Goal: Transaction & Acquisition: Purchase product/service

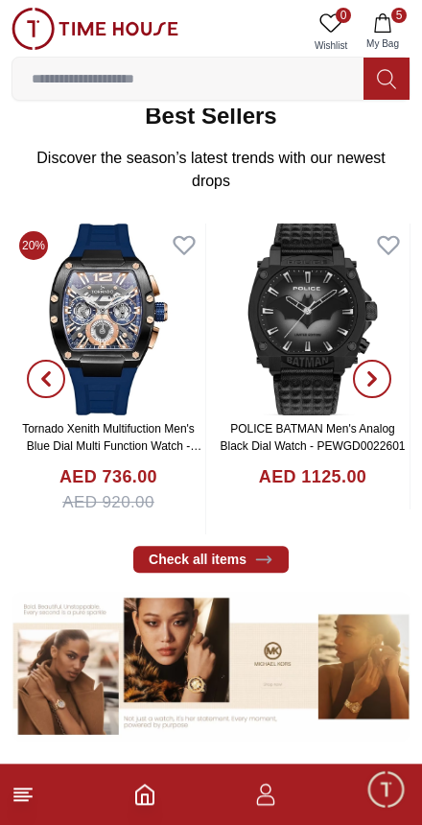
scroll to position [344, 0]
click at [265, 557] on icon at bounding box center [263, 558] width 19 height 19
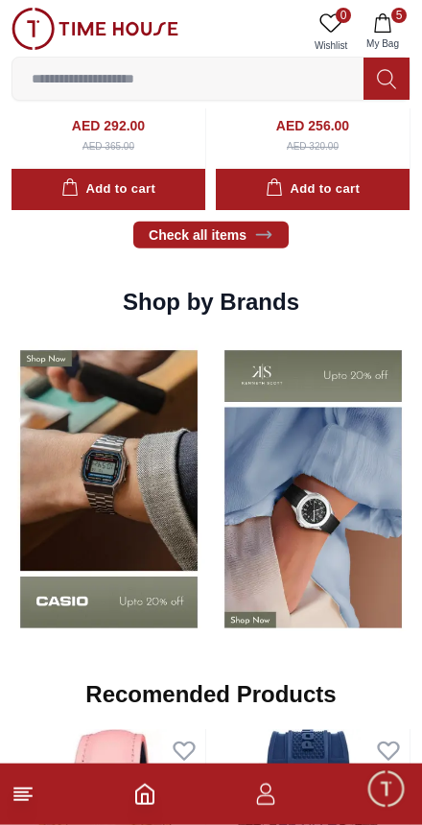
scroll to position [1355, 0]
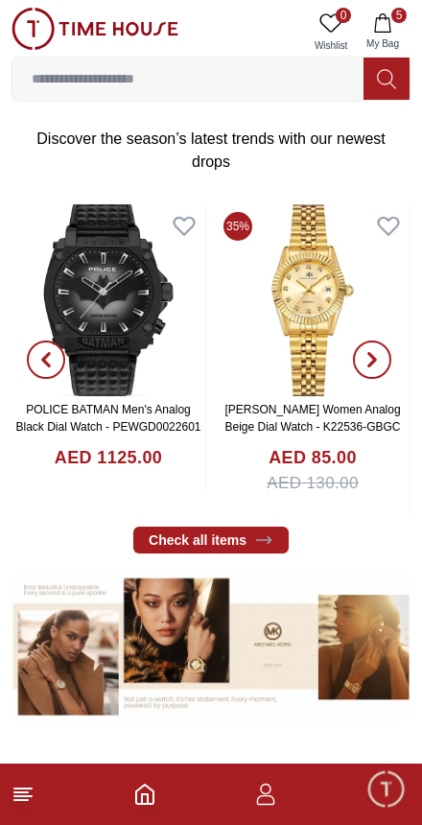
click at [268, 67] on input at bounding box center [187, 78] width 351 height 38
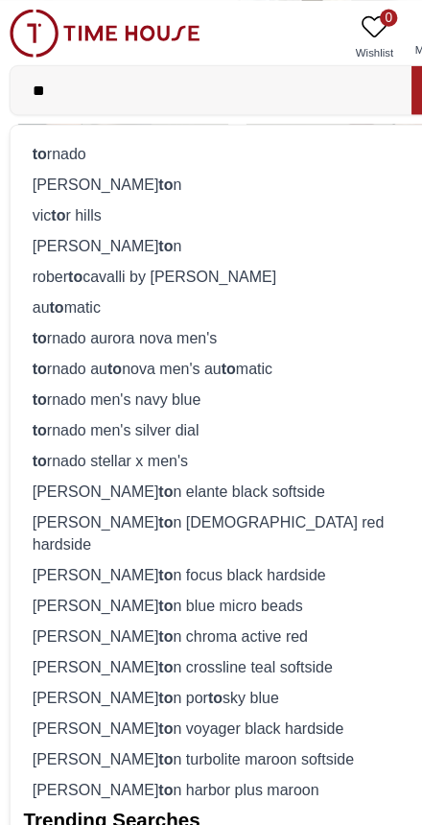
type input "**"
click at [163, 126] on div "to rnado" at bounding box center [211, 134] width 374 height 27
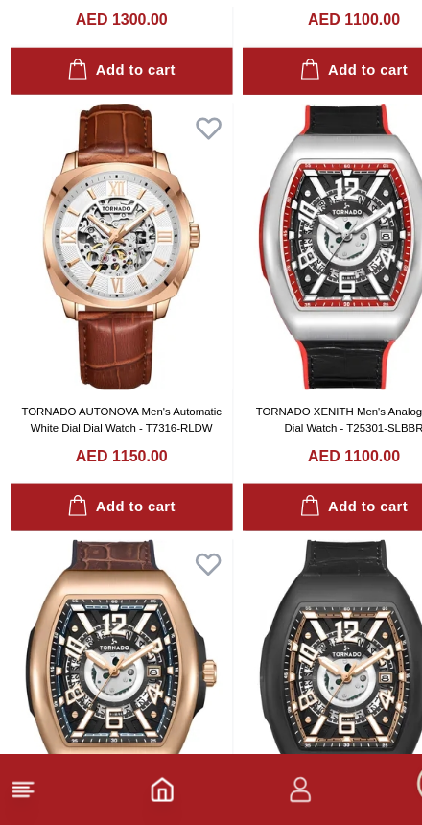
scroll to position [796, 0]
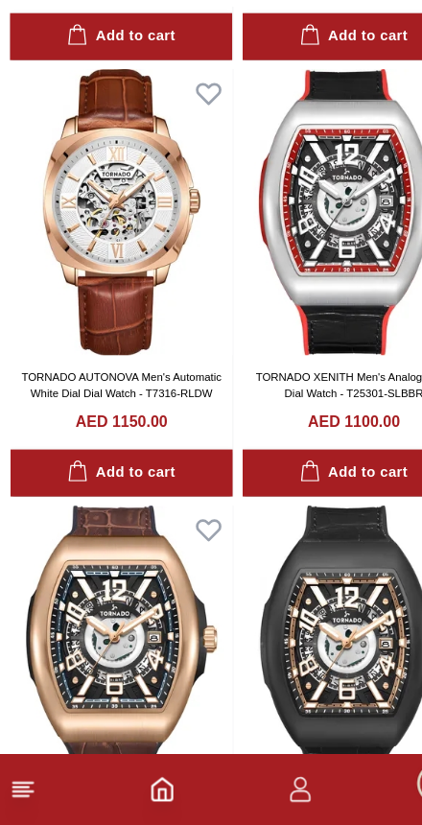
click at [154, 176] on img at bounding box center [109, 289] width 195 height 250
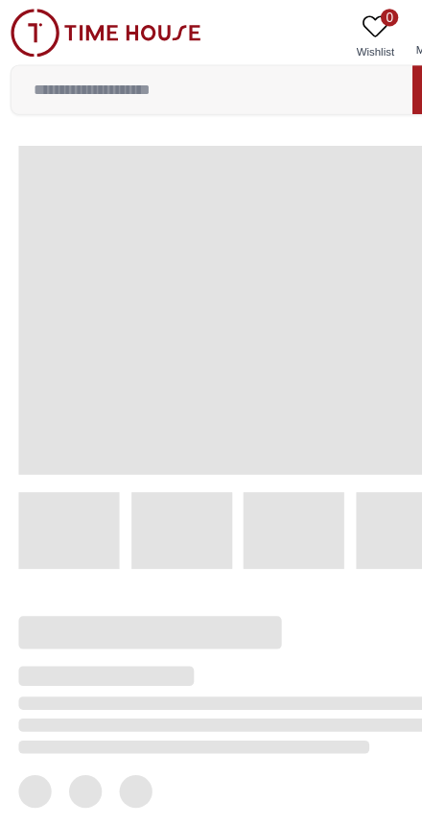
click at [117, 173] on span at bounding box center [211, 272] width 384 height 288
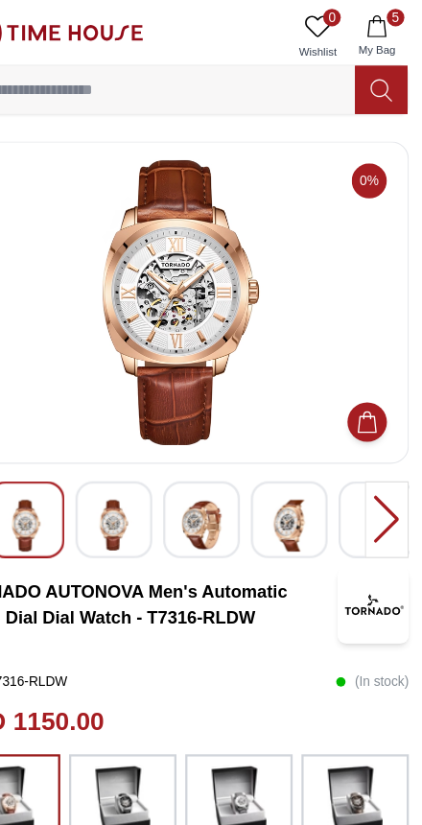
click at [135, 452] on img at bounding box center [152, 459] width 35 height 44
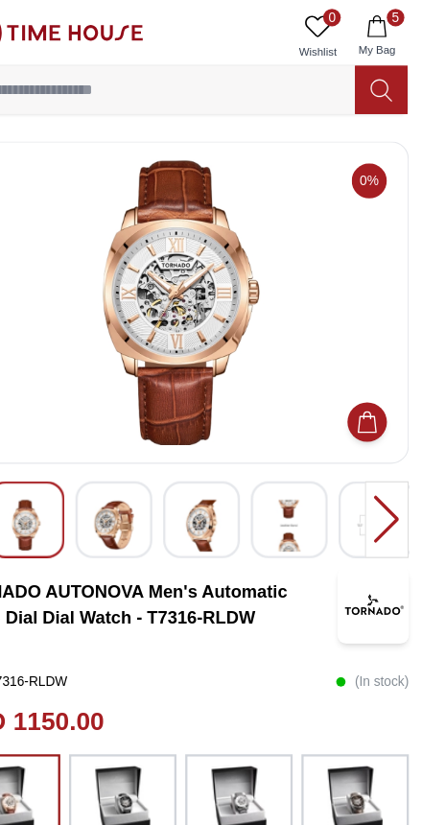
click at [212, 457] on img at bounding box center [229, 459] width 35 height 45
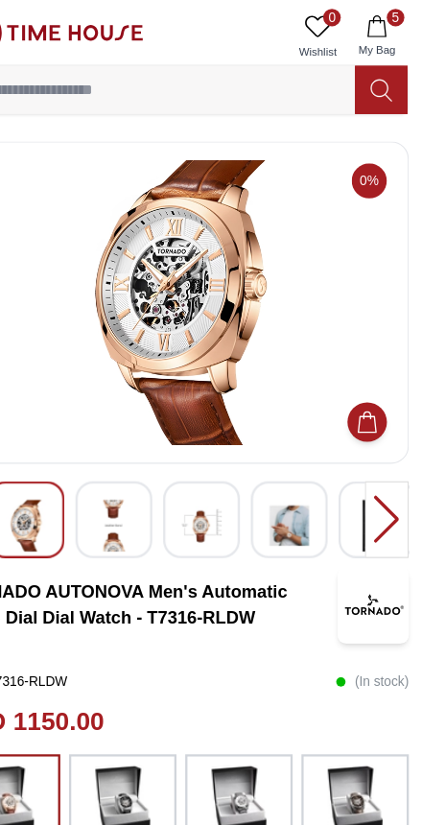
click at [206, 452] on div at bounding box center [229, 454] width 67 height 67
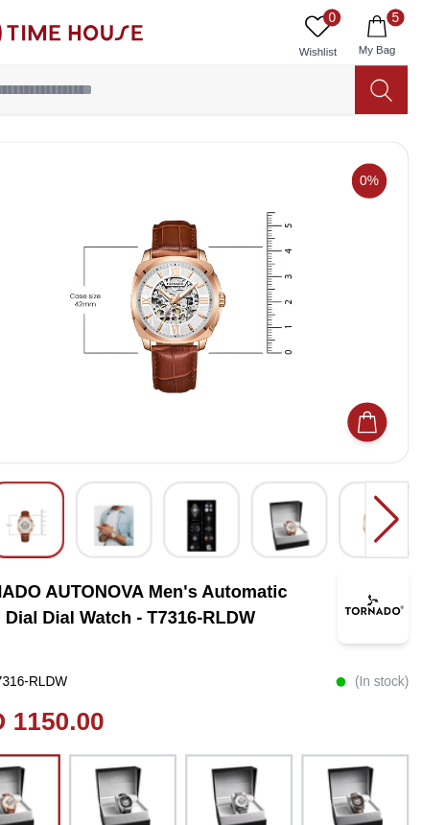
click at [289, 461] on img at bounding box center [306, 459] width 35 height 45
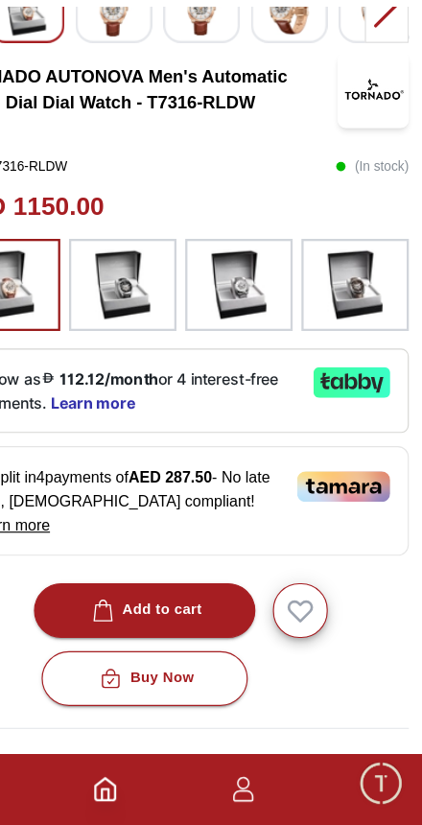
scroll to position [348, 0]
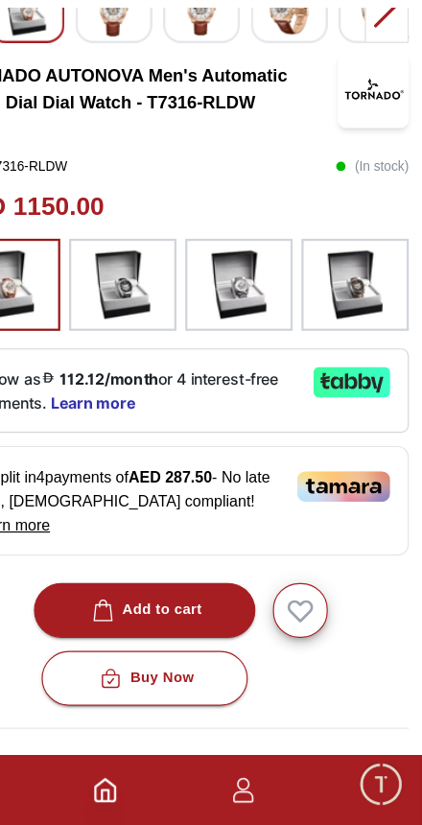
click at [238, 321] on img at bounding box center [262, 351] width 48 height 61
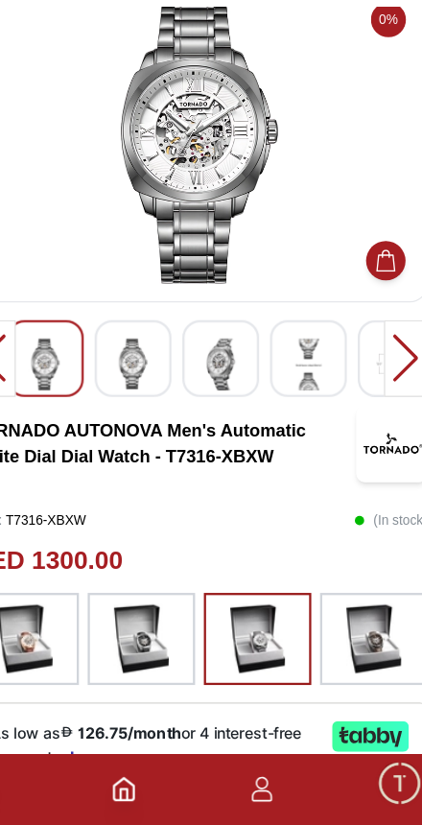
scroll to position [43, 0]
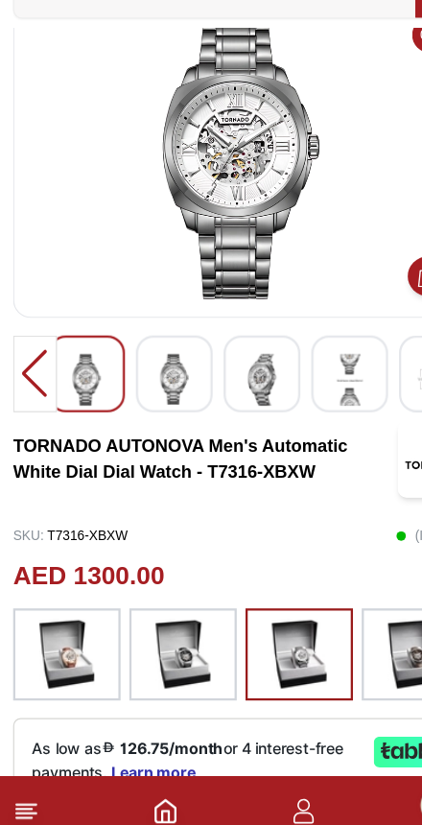
click at [80, 626] on img at bounding box center [59, 656] width 48 height 61
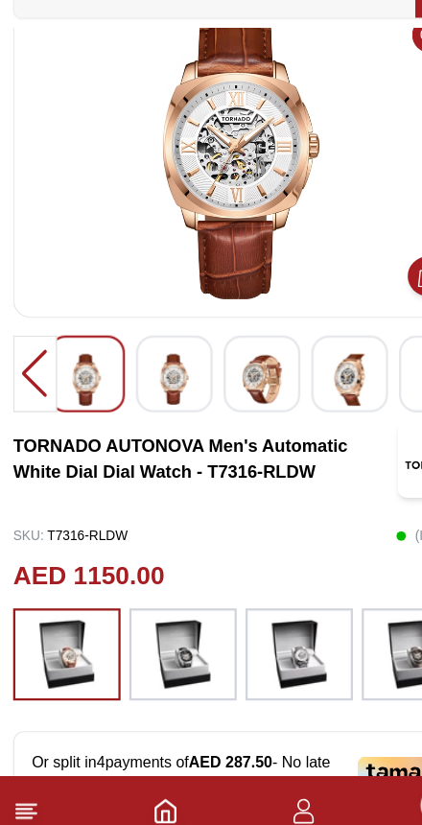
click at [178, 626] on img at bounding box center [160, 656] width 48 height 61
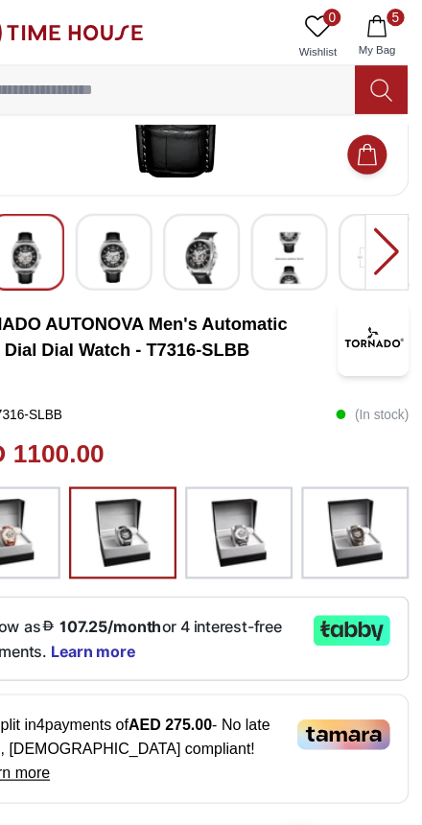
scroll to position [234, 0]
click at [373, 26] on icon "button" at bounding box center [382, 22] width 19 height 19
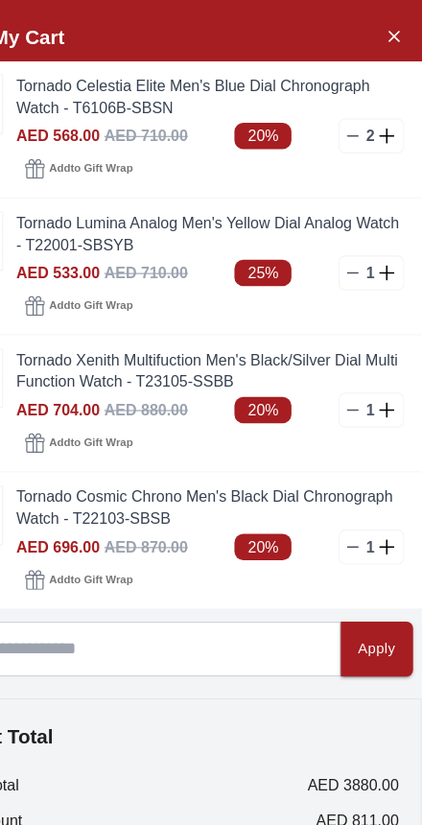
click at [144, 80] on link "Tornado Celestia Elite Men's Blue Dial Chronograph Watch - T6106B-SBSN" at bounding box center [236, 84] width 339 height 38
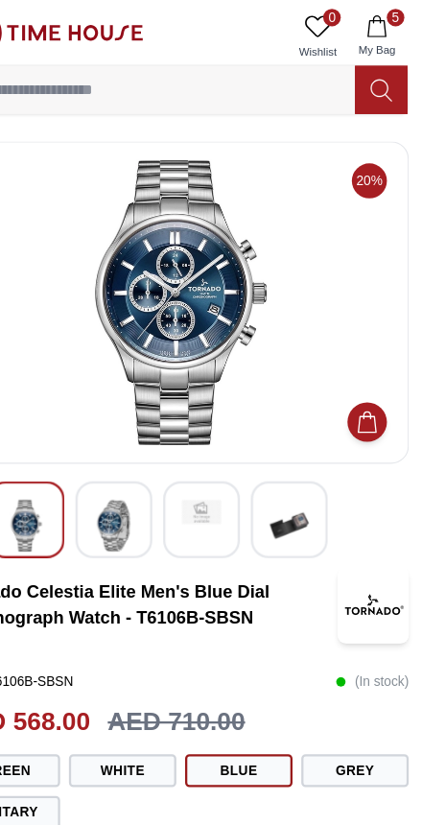
click at [135, 452] on img at bounding box center [152, 459] width 35 height 45
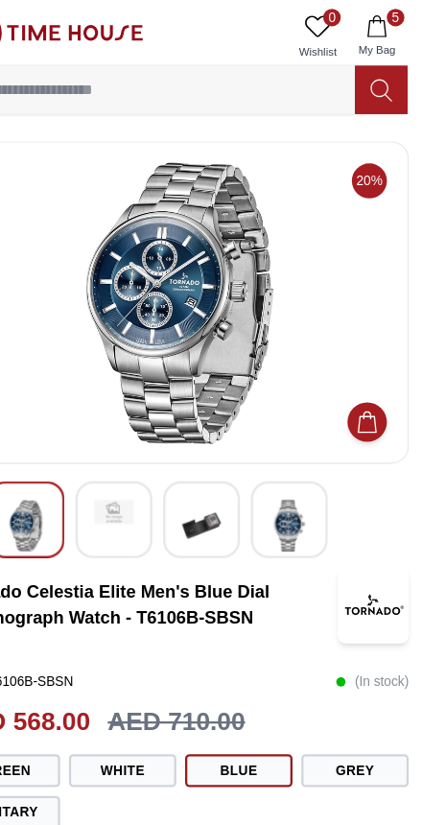
click at [212, 451] on img at bounding box center [229, 459] width 35 height 45
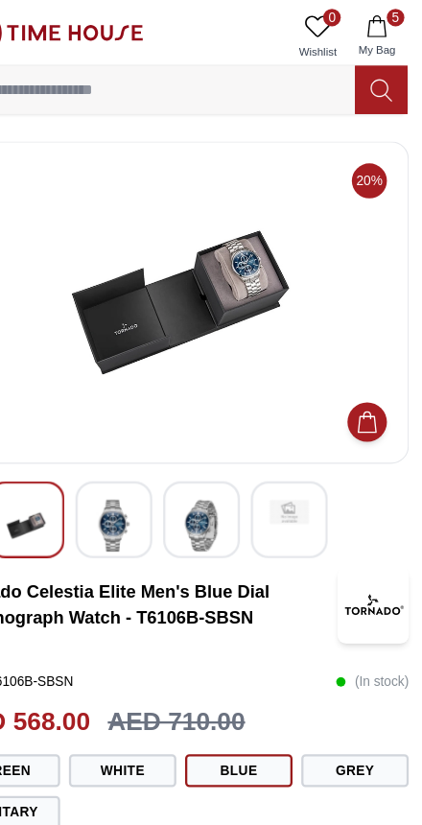
click at [289, 443] on img at bounding box center [306, 447] width 35 height 21
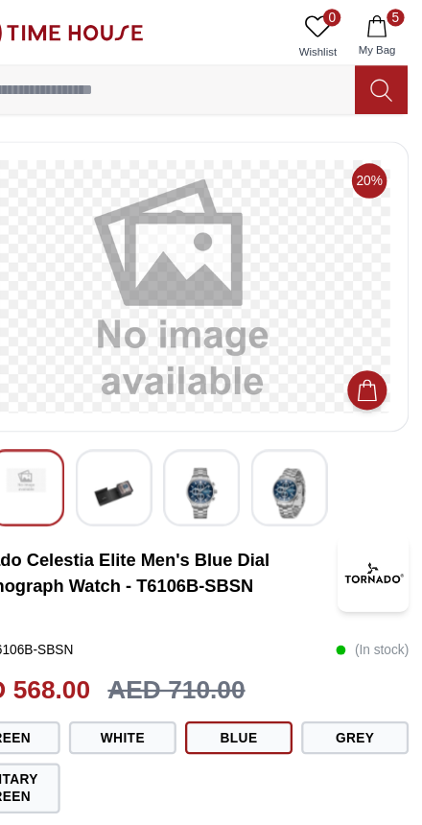
click at [212, 445] on img at bounding box center [229, 431] width 35 height 45
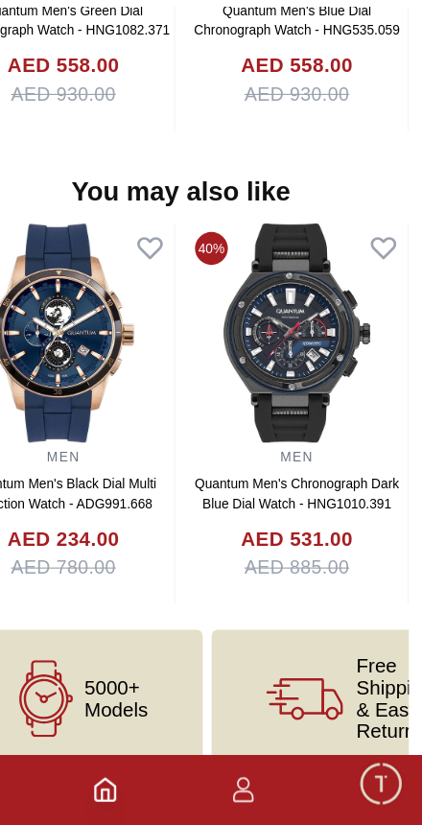
scroll to position [1862, 0]
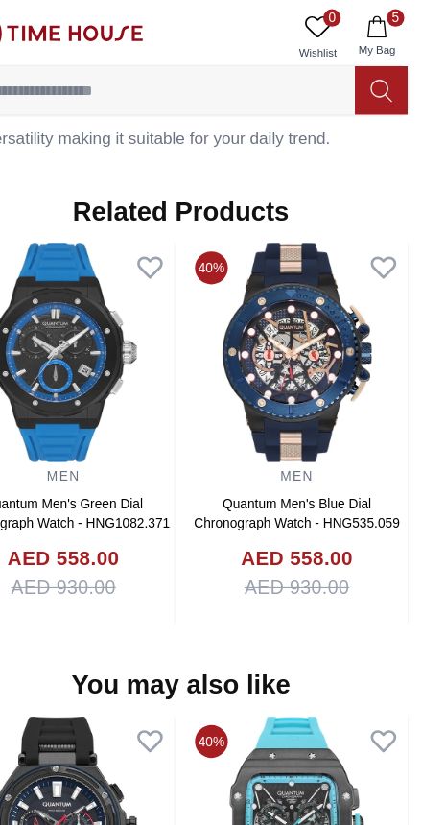
click at [264, 73] on input at bounding box center [187, 78] width 351 height 38
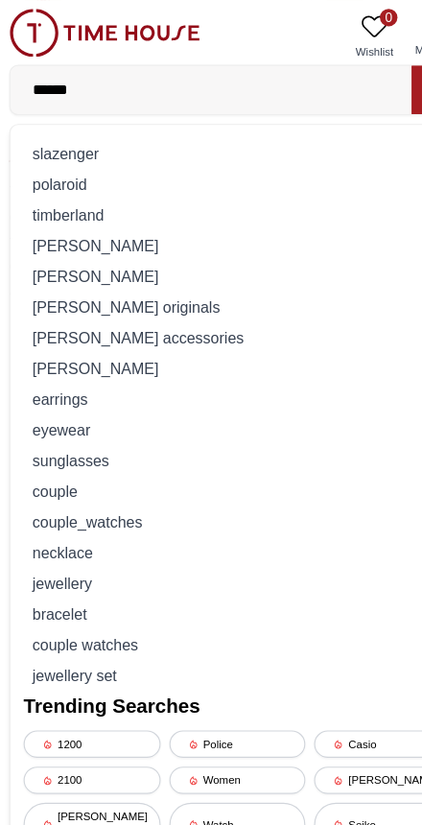
type input "*******"
